Goal: Transaction & Acquisition: Purchase product/service

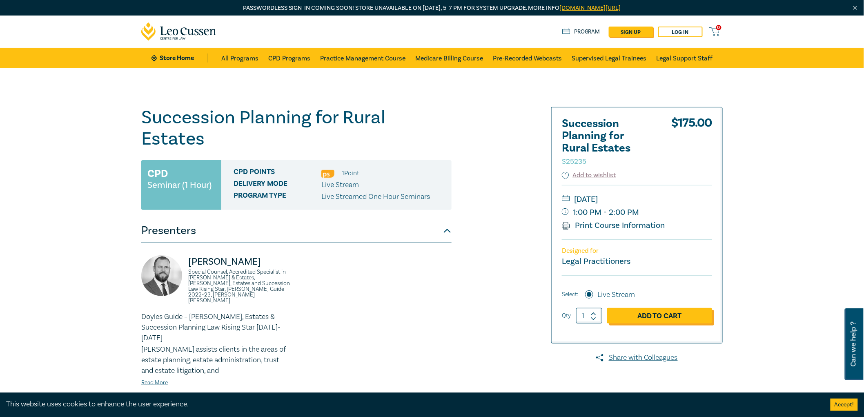
click at [652, 315] on link "Add to Cart" at bounding box center [659, 316] width 105 height 16
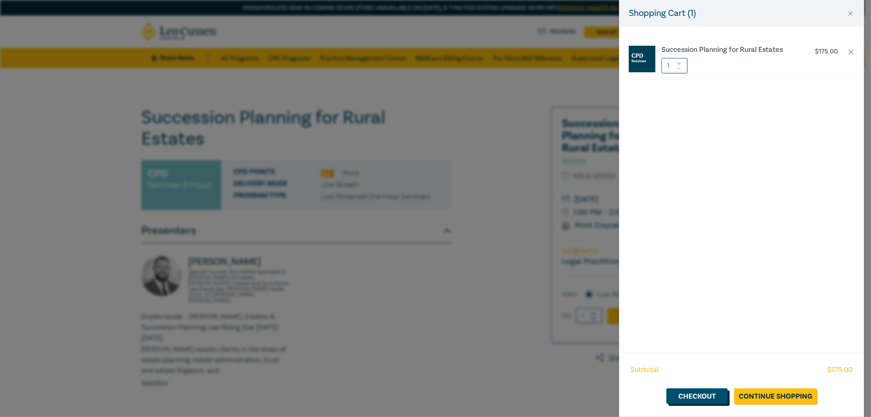
drag, startPoint x: 693, startPoint y: 396, endPoint x: 726, endPoint y: 396, distance: 33.1
click at [693, 396] on link "Checkout" at bounding box center [696, 396] width 61 height 16
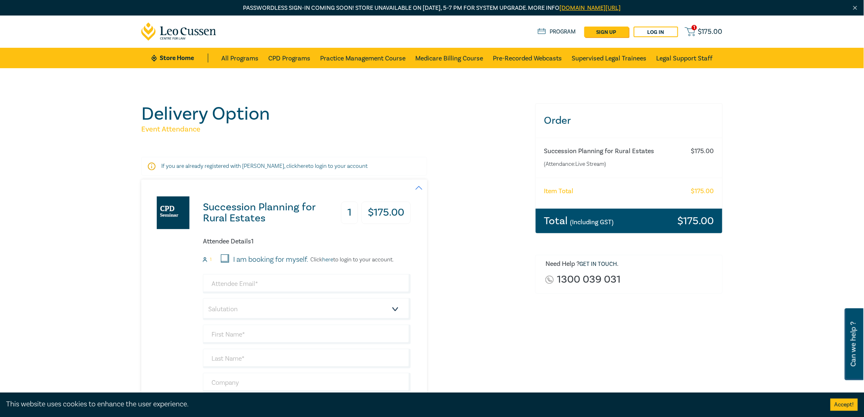
click at [704, 31] on span "$ 175.00" at bounding box center [710, 31] width 24 height 9
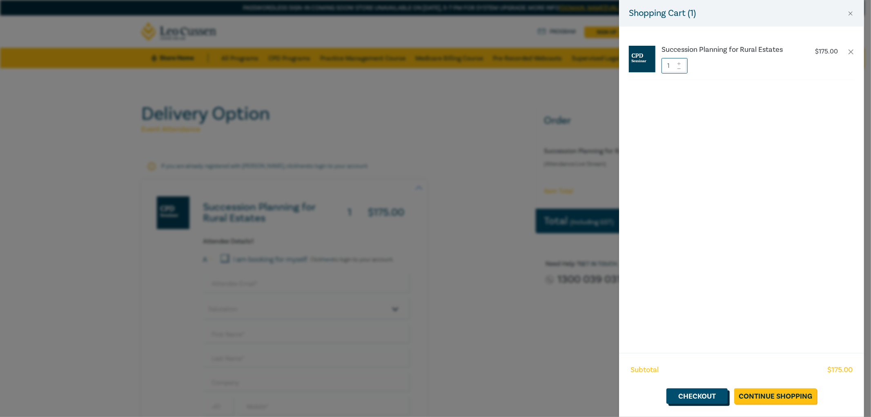
drag, startPoint x: 688, startPoint y: 397, endPoint x: 735, endPoint y: 381, distance: 50.4
click at [688, 397] on link "Checkout" at bounding box center [696, 396] width 61 height 16
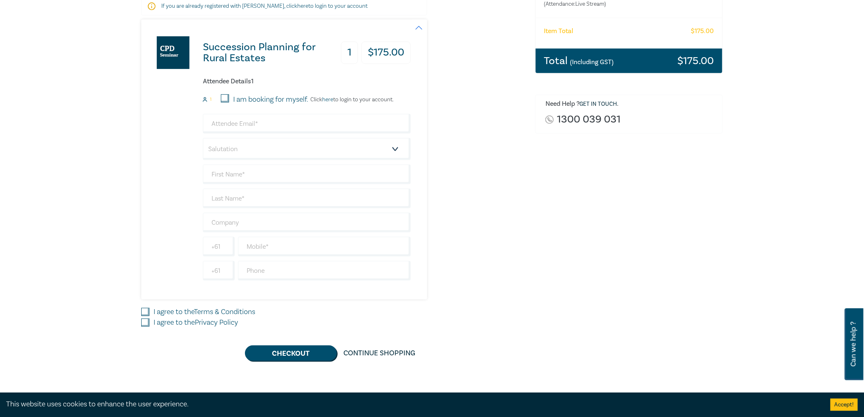
scroll to position [181, 0]
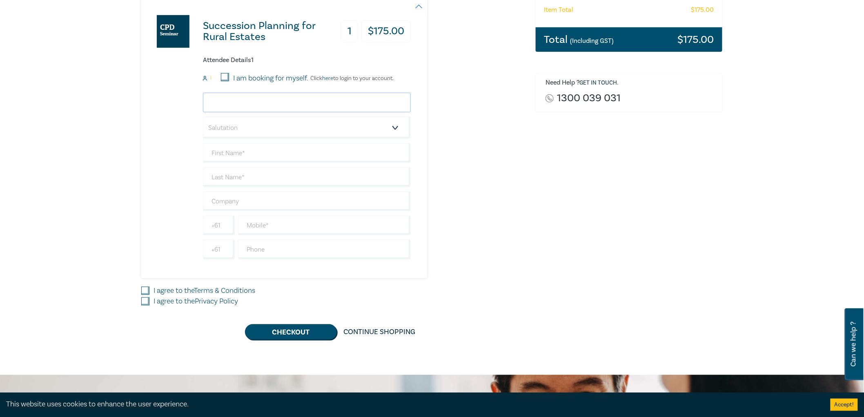
click at [277, 100] on input "email" at bounding box center [307, 103] width 208 height 20
type input "margaret@willettlawyers.com.au"
type input "WILLETT LAWYERS PTY LTD"
type input "[GEOGRAPHIC_DATA]"
click at [403, 125] on select "Salutation Mr. Mrs. Ms. Miss Dr. Prof. Other" at bounding box center [307, 128] width 208 height 22
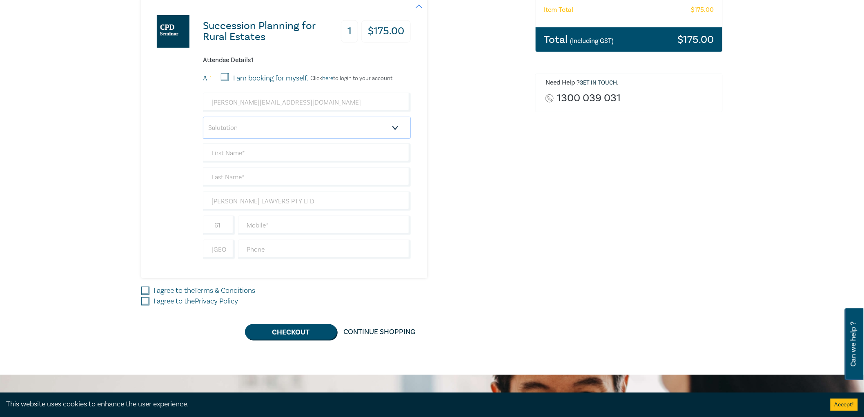
select select "Ms."
click at [203, 117] on select "Salutation Mr. Mrs. Ms. Miss Dr. Prof. Other" at bounding box center [307, 128] width 208 height 22
click at [315, 157] on input "text" at bounding box center [307, 153] width 208 height 20
type input "[PERSON_NAME]"
click at [272, 178] on input "text" at bounding box center [307, 177] width 208 height 20
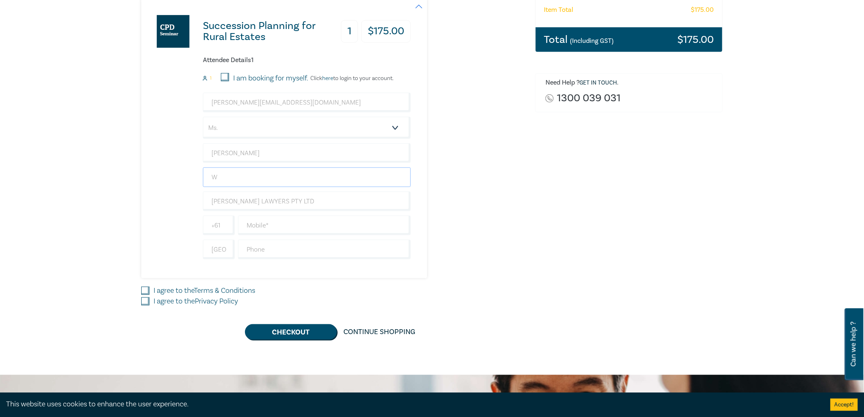
type input "[PERSON_NAME]"
click at [323, 227] on input "text" at bounding box center [324, 226] width 173 height 20
type input "0411348722"
click at [151, 290] on div "I agree to the Terms & Conditions" at bounding box center [333, 290] width 384 height 11
click at [144, 292] on input "I agree to the Terms & Conditions" at bounding box center [145, 291] width 8 height 8
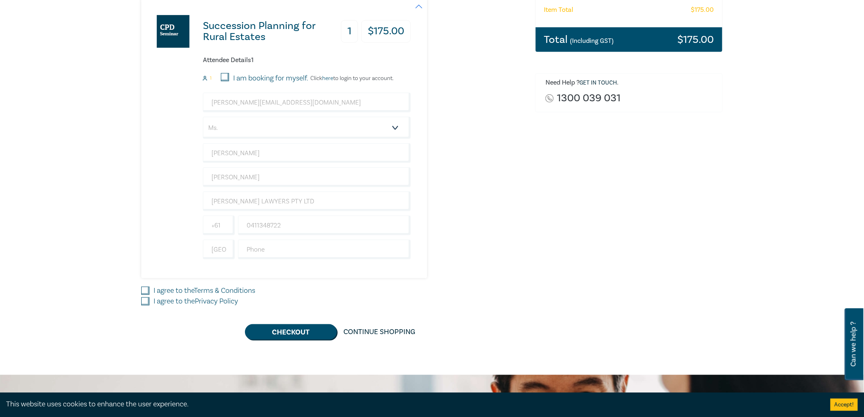
checkbox input "true"
click at [145, 302] on input "I agree to the Privacy Policy" at bounding box center [145, 301] width 8 height 8
checkbox input "true"
click at [284, 331] on button "Checkout" at bounding box center [291, 332] width 92 height 16
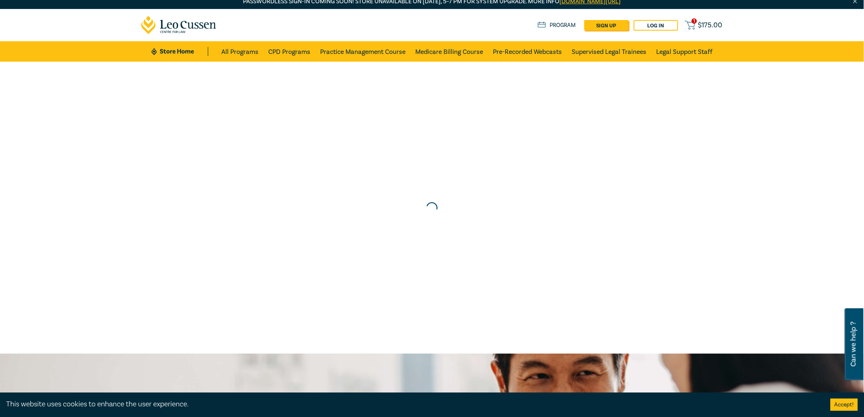
scroll to position [0, 0]
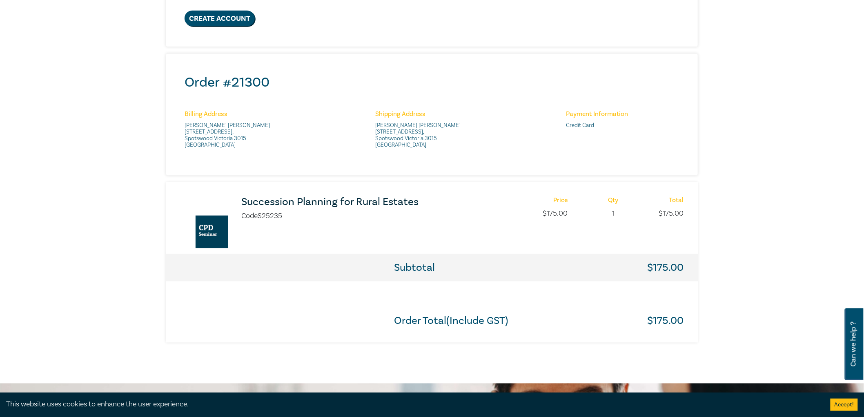
scroll to position [272, 0]
